Goal: Task Accomplishment & Management: Use online tool/utility

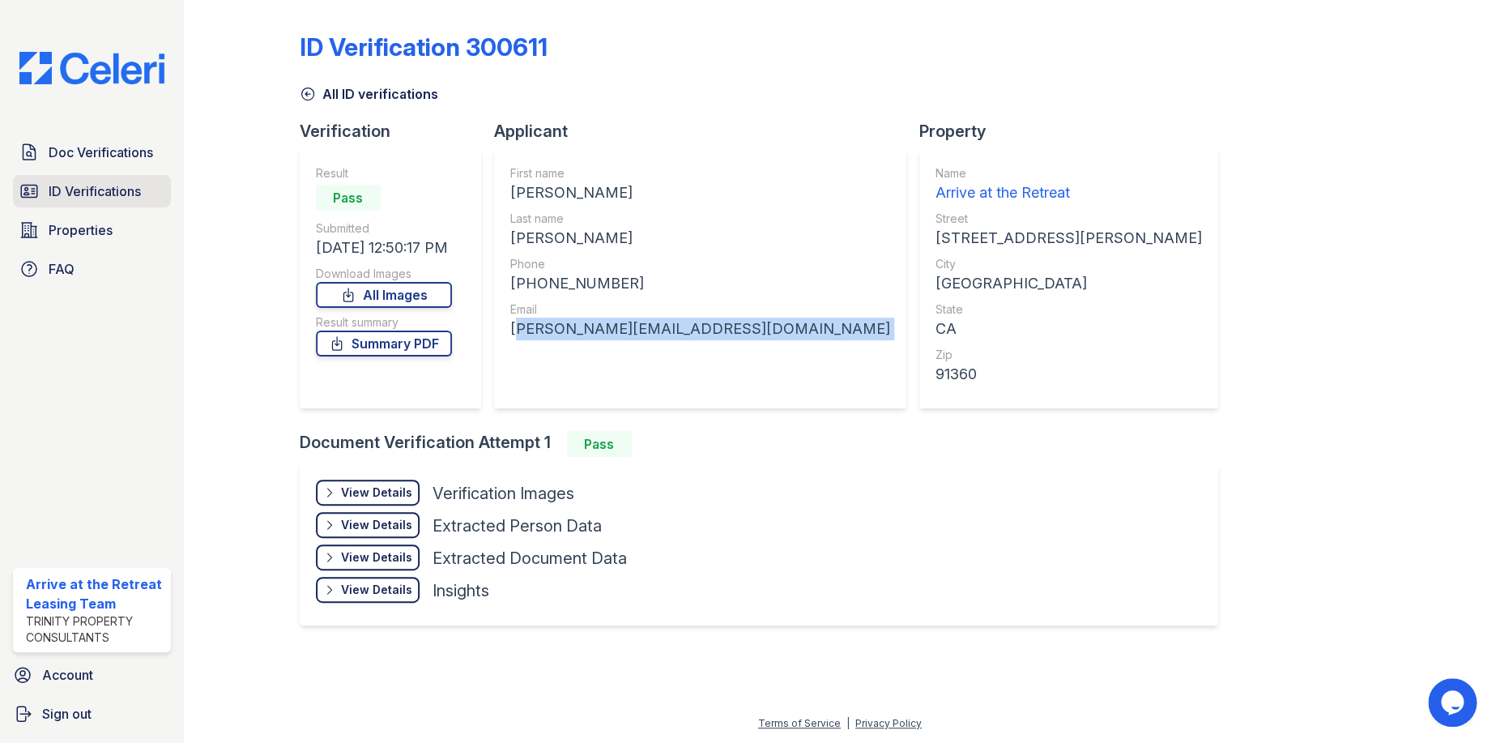
click at [79, 184] on span "ID Verifications" at bounding box center [95, 190] width 92 height 19
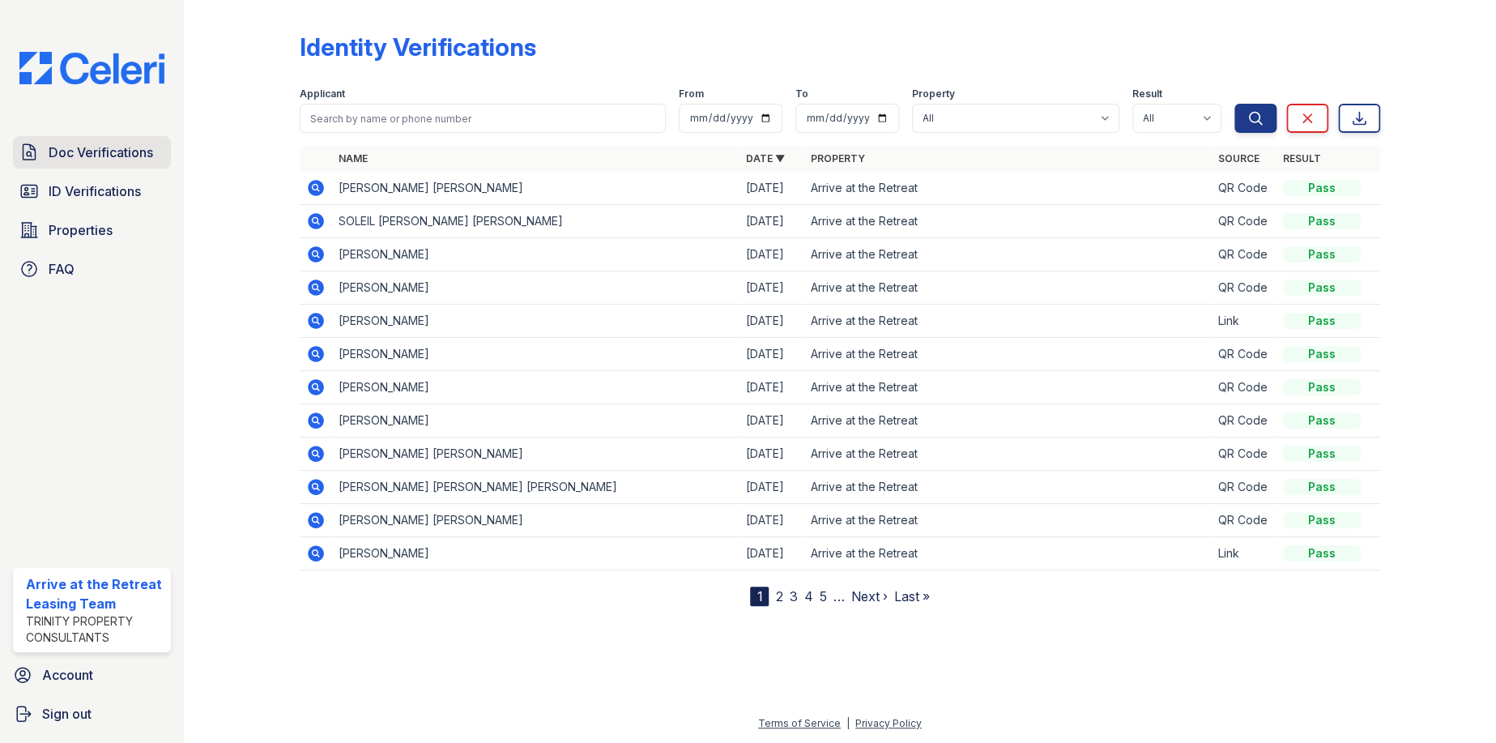
click at [93, 136] on link "Doc Verifications" at bounding box center [92, 152] width 158 height 32
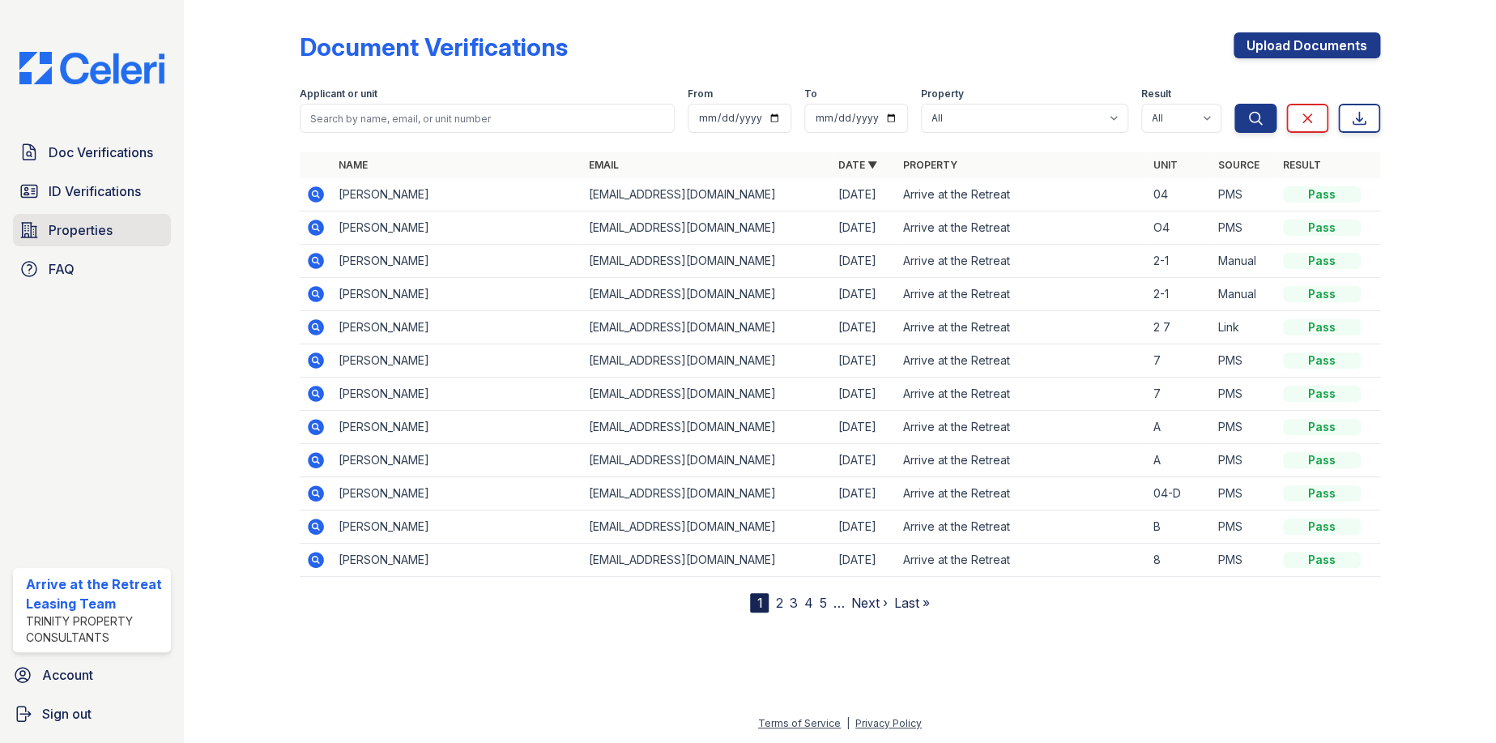
click at [93, 224] on span "Properties" at bounding box center [81, 229] width 64 height 19
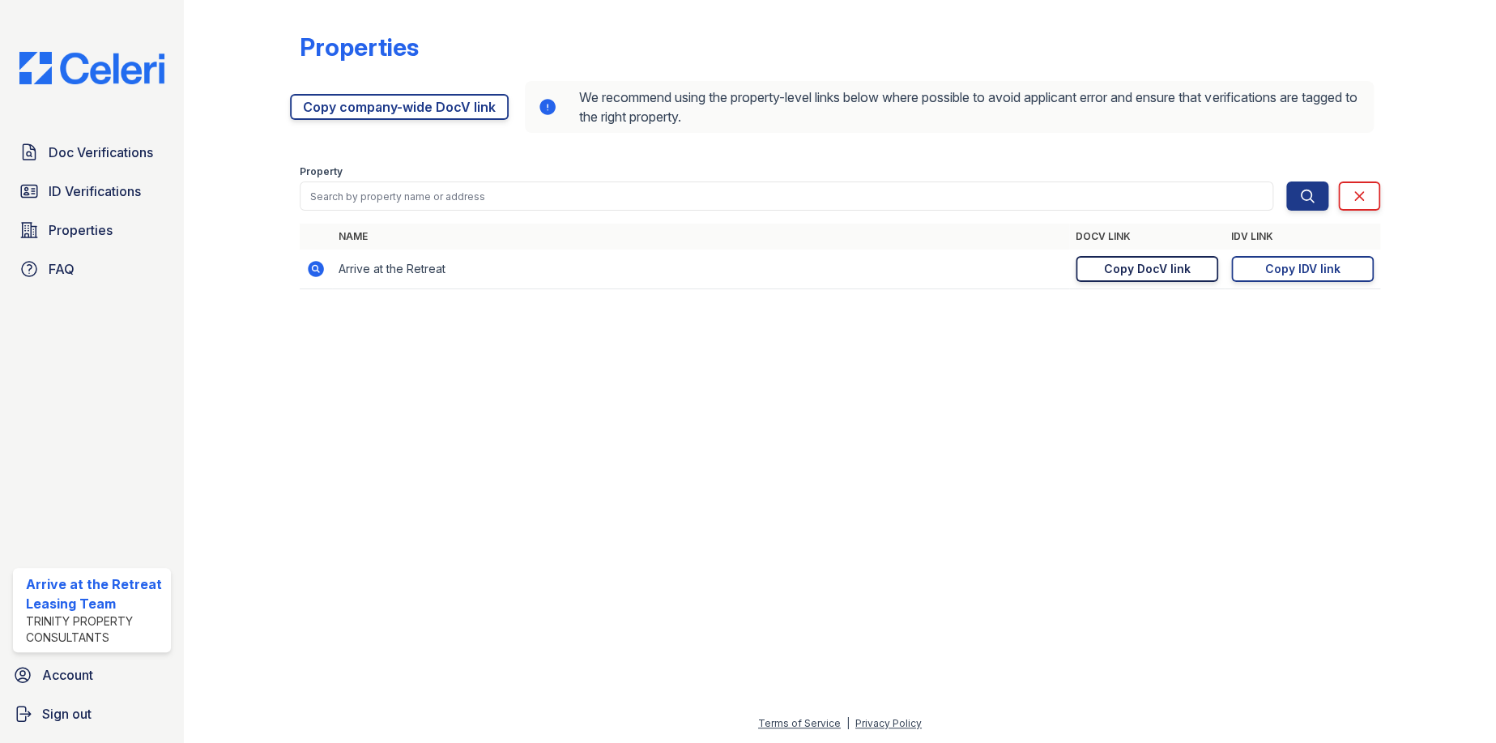
click at [1167, 262] on div "Copy DocV link" at bounding box center [1146, 269] width 87 height 16
click at [66, 121] on div "Doc Verifications ID Verifications Properties FAQ Arrive at the Retreat Leasing…" at bounding box center [92, 371] width 184 height 743
click at [79, 155] on span "Doc Verifications" at bounding box center [101, 152] width 104 height 19
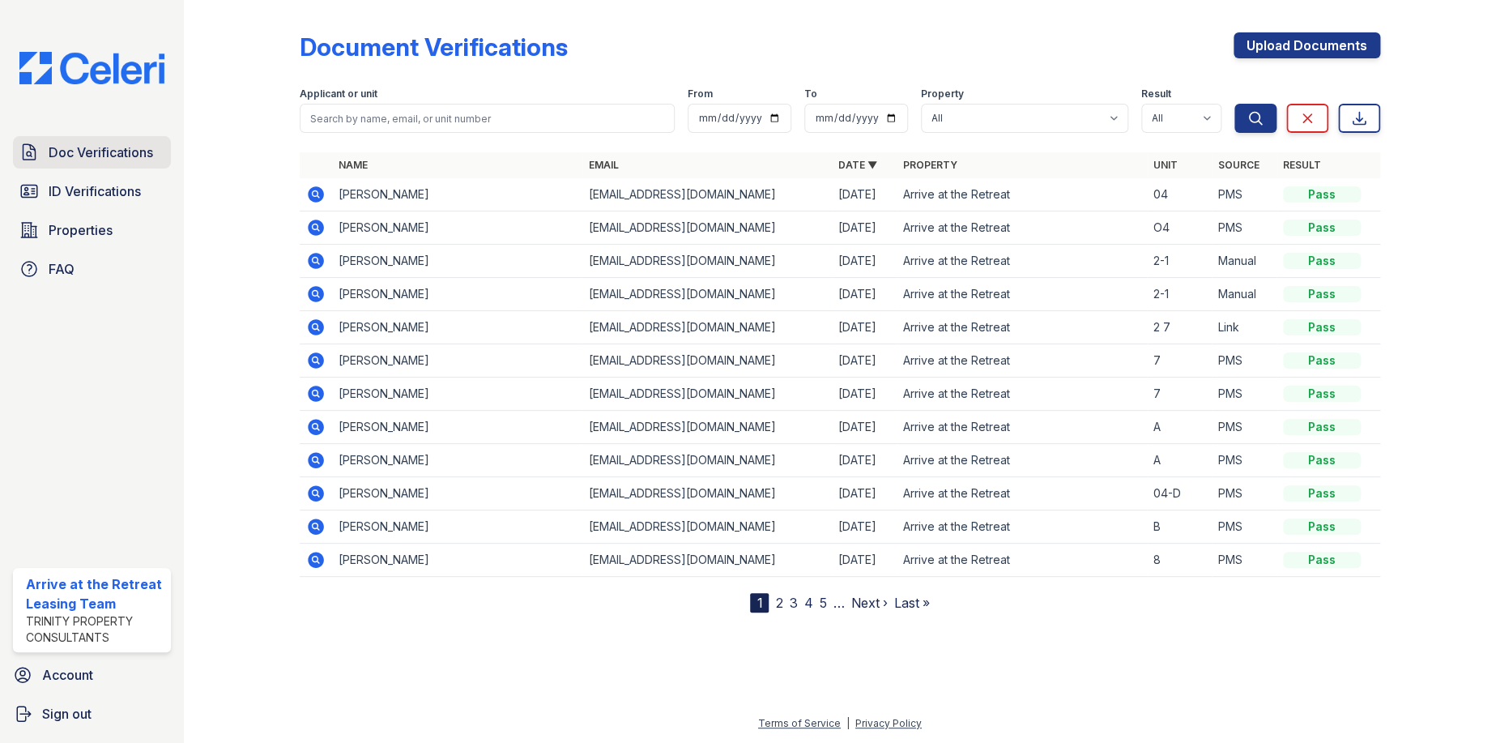
click at [87, 146] on span "Doc Verifications" at bounding box center [101, 152] width 104 height 19
click at [104, 190] on span "ID Verifications" at bounding box center [95, 190] width 92 height 19
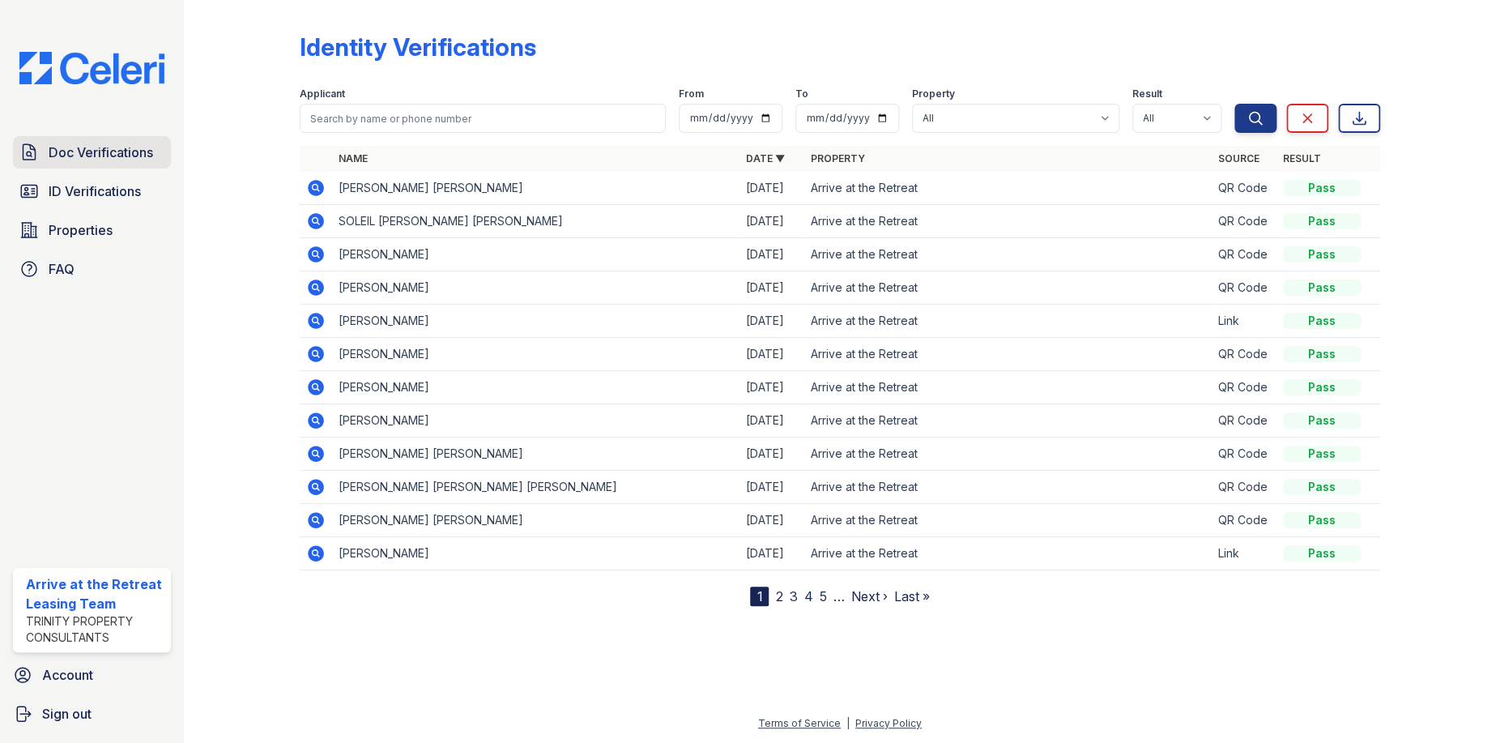
click at [93, 138] on link "Doc Verifications" at bounding box center [92, 152] width 158 height 32
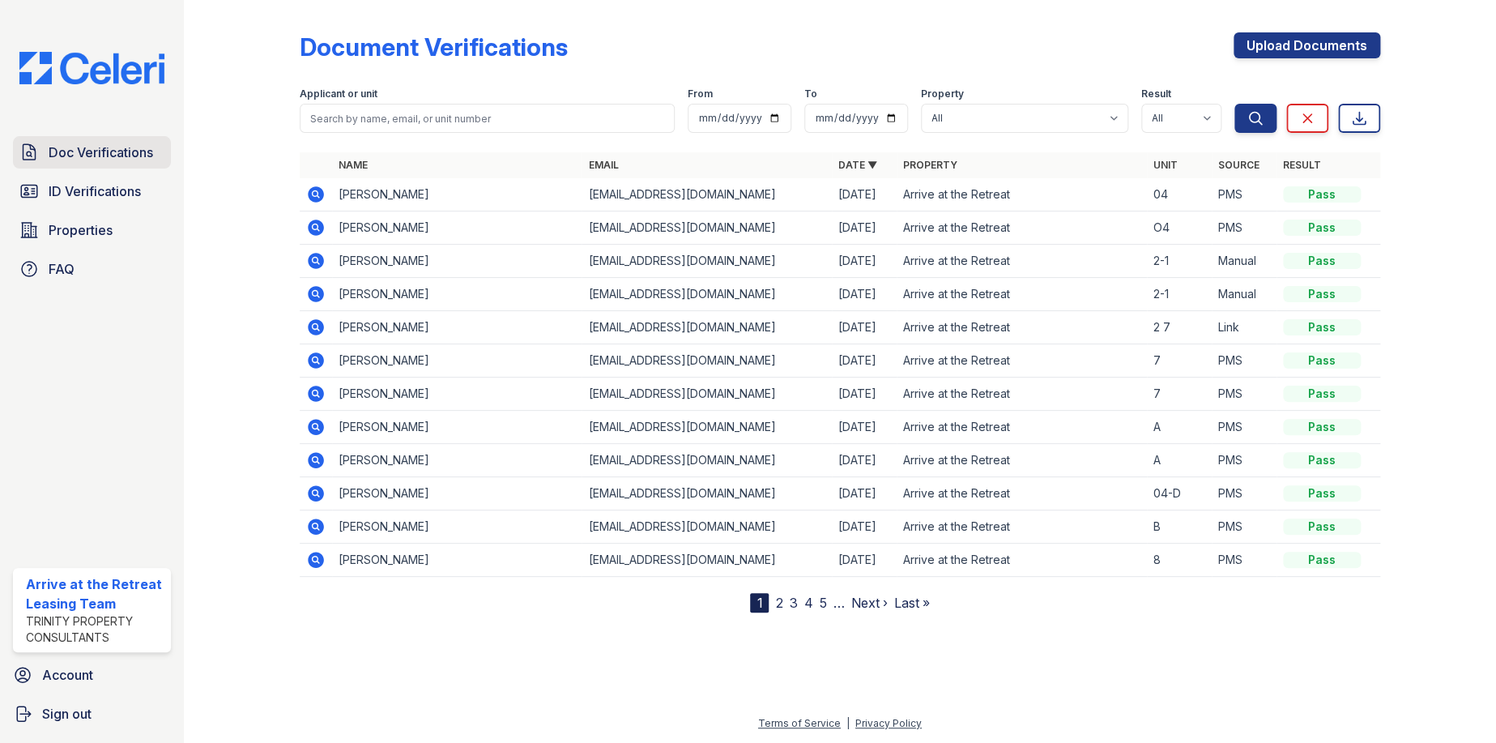
click at [85, 159] on span "Doc Verifications" at bounding box center [101, 152] width 104 height 19
click at [313, 264] on icon at bounding box center [316, 261] width 16 height 16
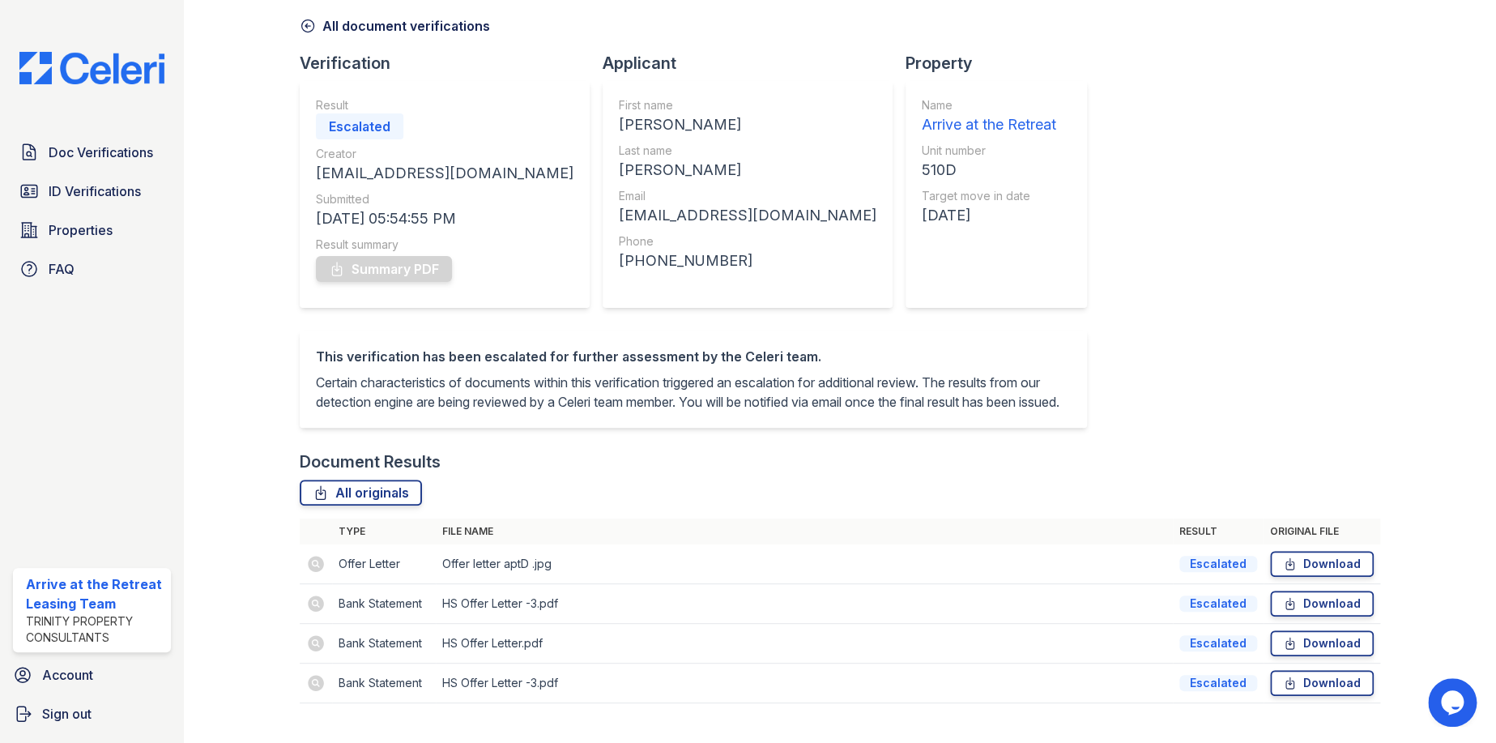
scroll to position [118, 0]
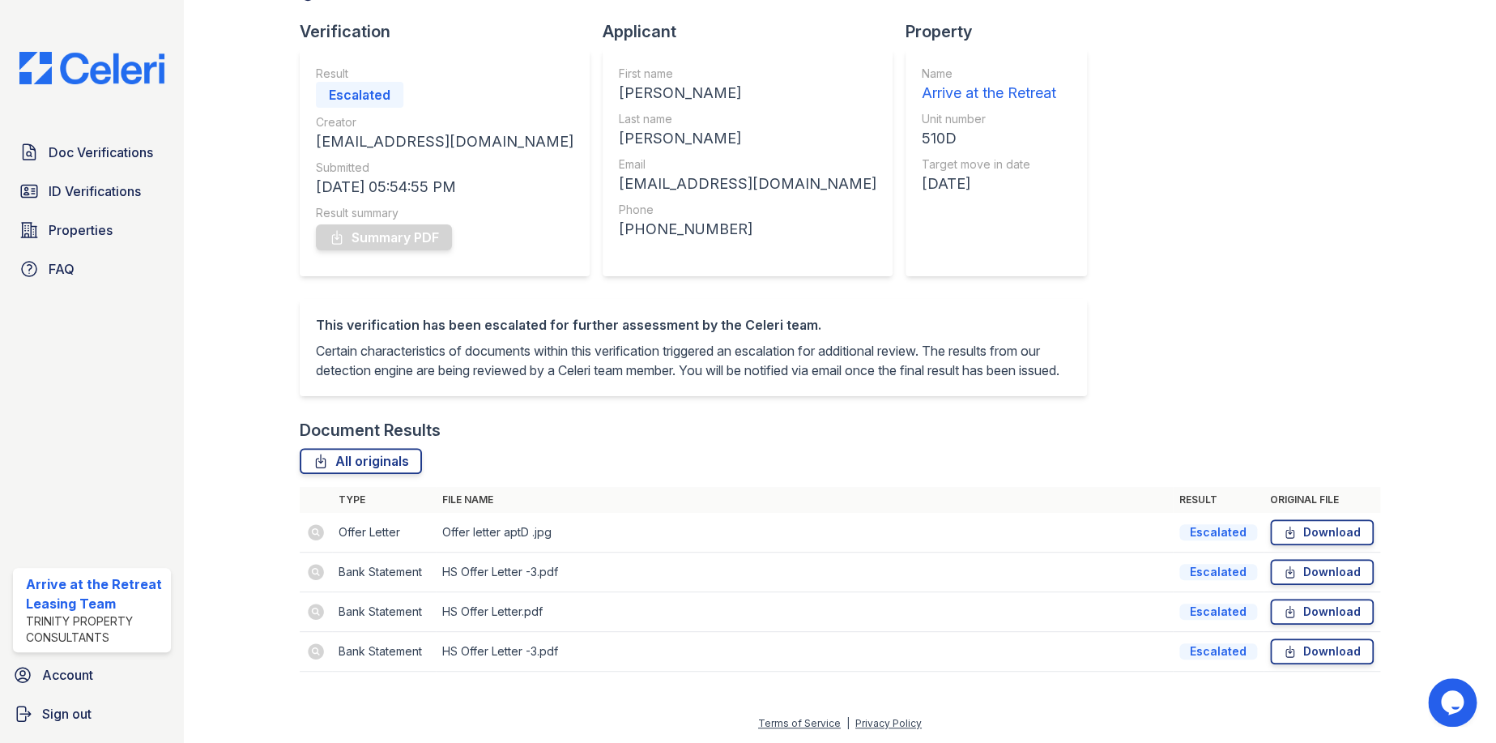
click at [314, 535] on td at bounding box center [316, 533] width 32 height 40
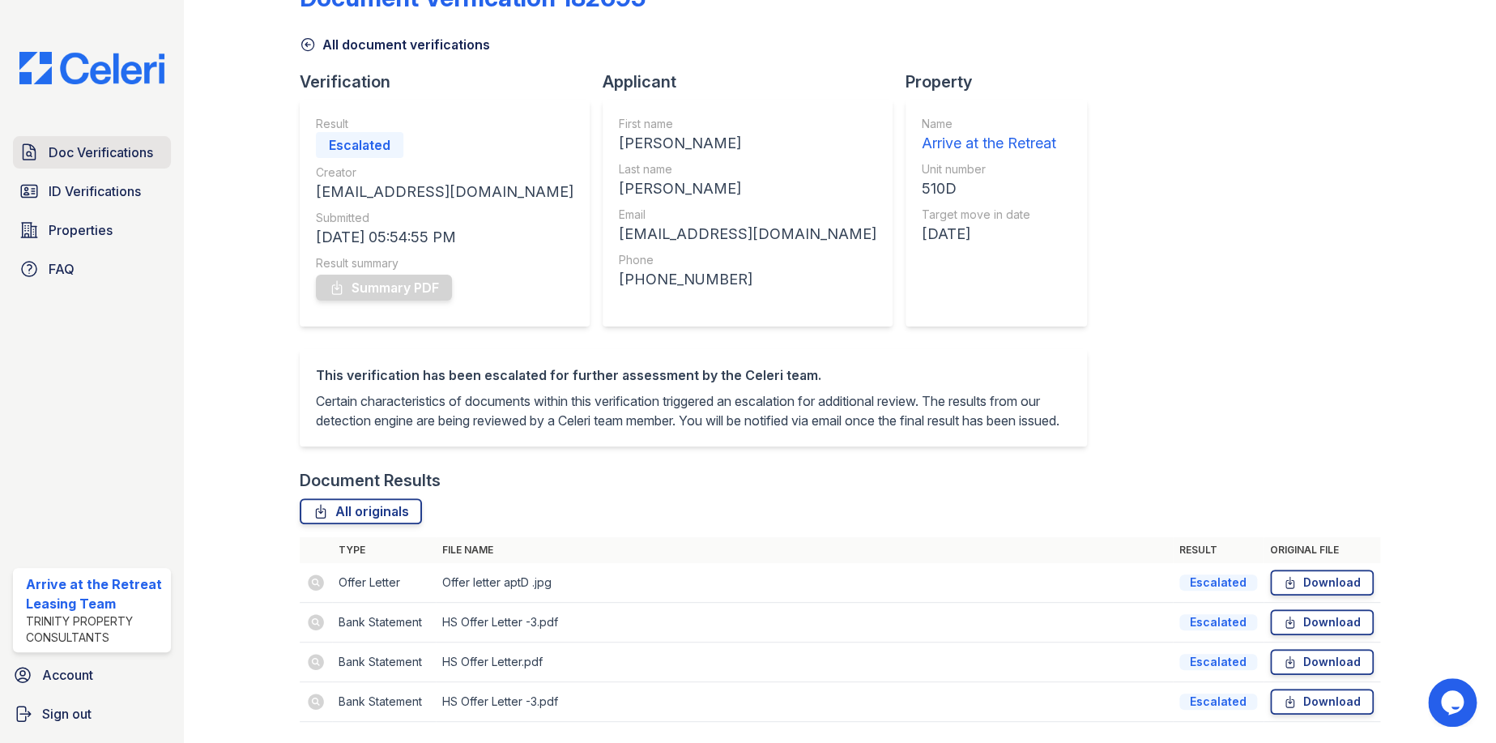
scroll to position [0, 0]
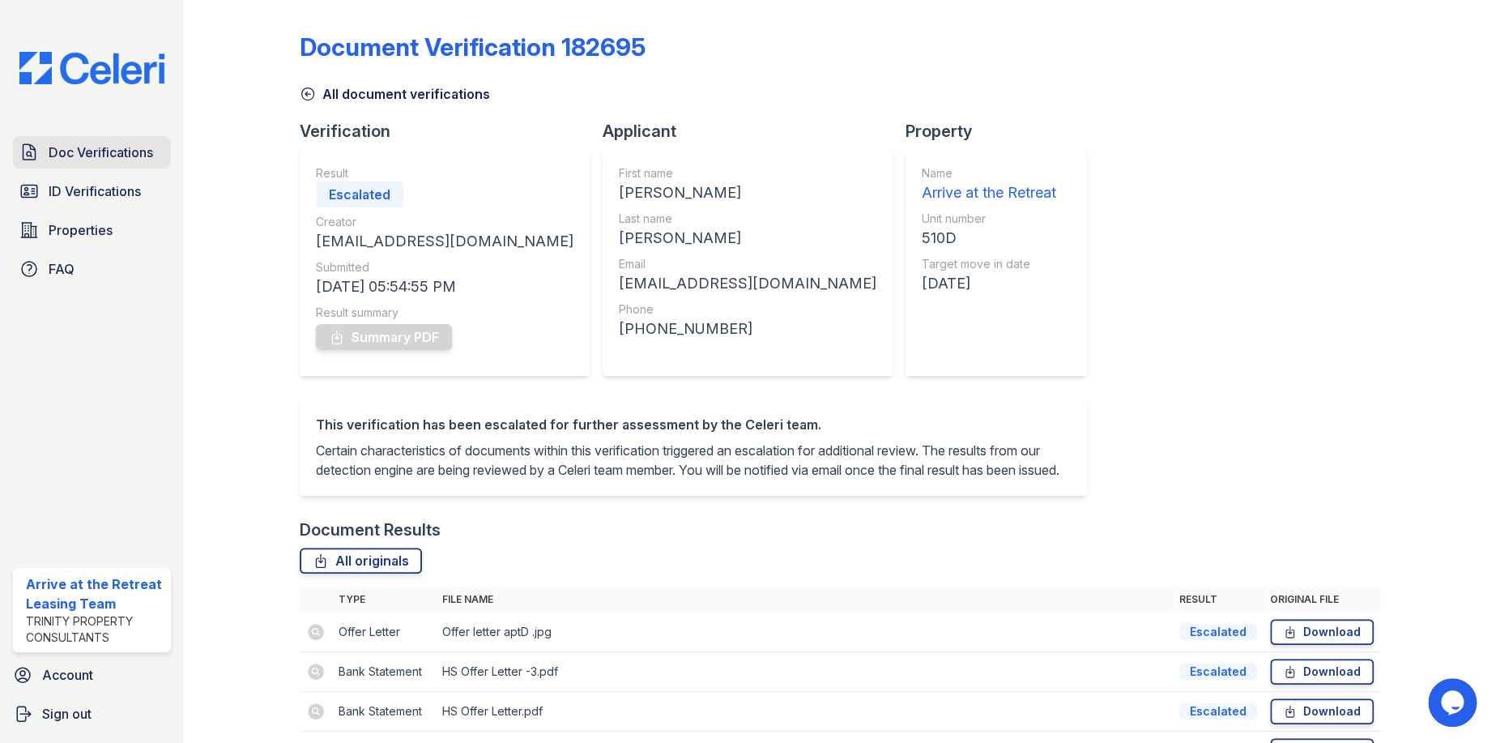
click at [59, 160] on span "Doc Verifications" at bounding box center [101, 152] width 104 height 19
